Goal: Find specific page/section: Find specific page/section

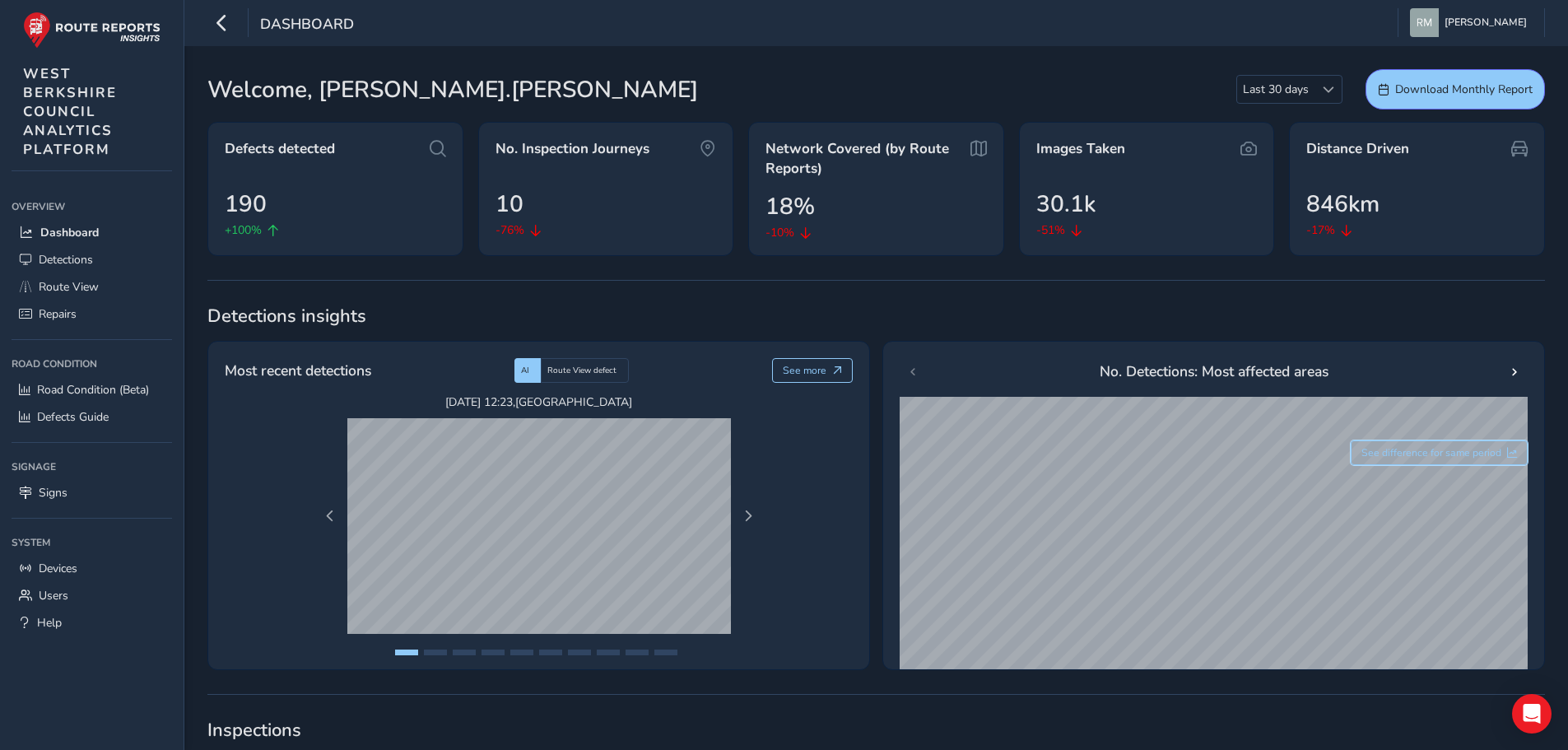
click at [1447, 458] on span "See difference for same period" at bounding box center [1431, 452] width 140 height 13
click at [1445, 454] on span "See last 30 days only" at bounding box center [1453, 452] width 98 height 13
click at [1445, 454] on span "See difference for same period" at bounding box center [1431, 452] width 140 height 13
click at [1445, 454] on span "See last 30 days only" at bounding box center [1453, 452] width 98 height 13
click at [61, 386] on span "Road Condition (Beta)" at bounding box center [92, 390] width 112 height 16
